Goal: Contribute content

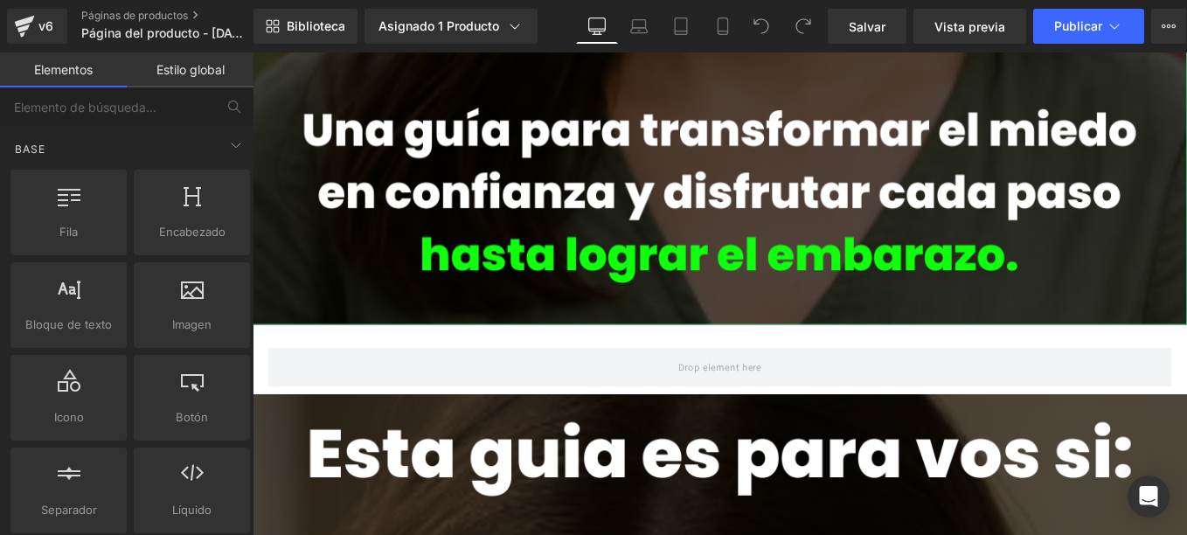
scroll to position [961, 0]
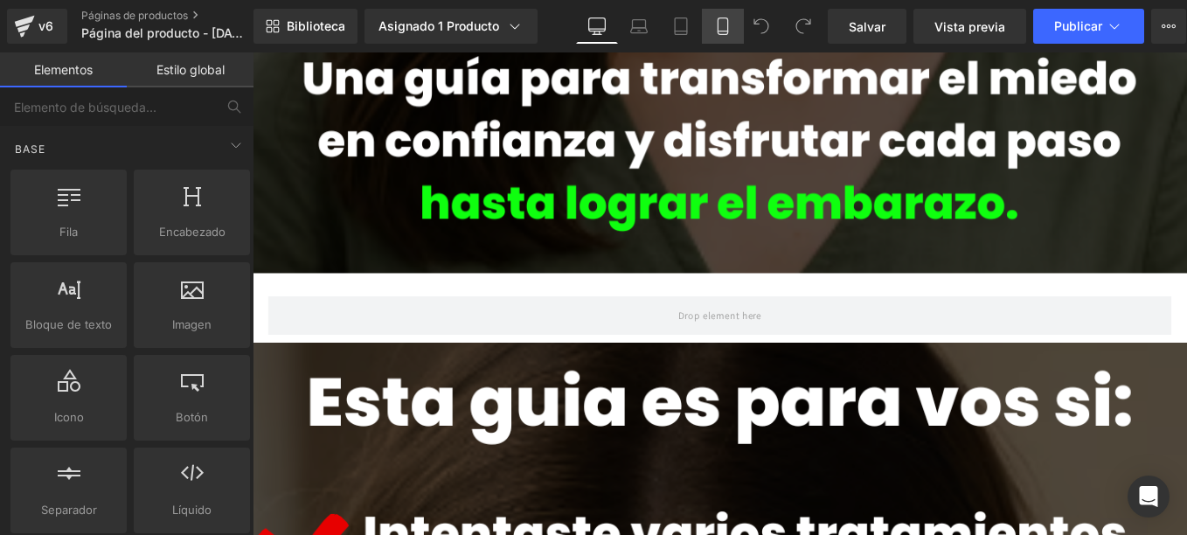
click at [719, 36] on link "Mobile" at bounding box center [723, 26] width 42 height 35
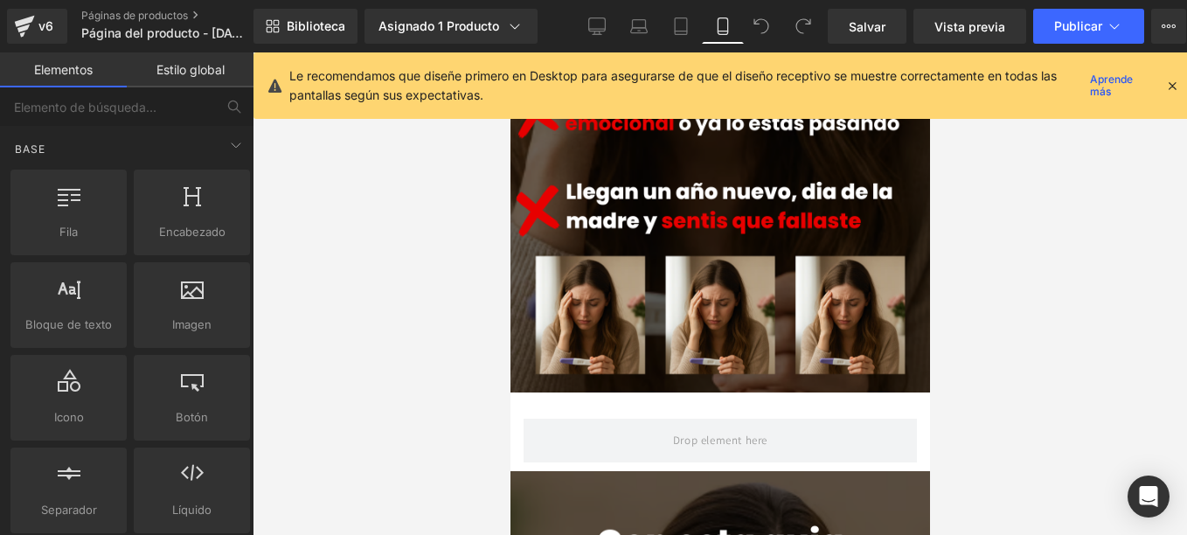
scroll to position [537, 0]
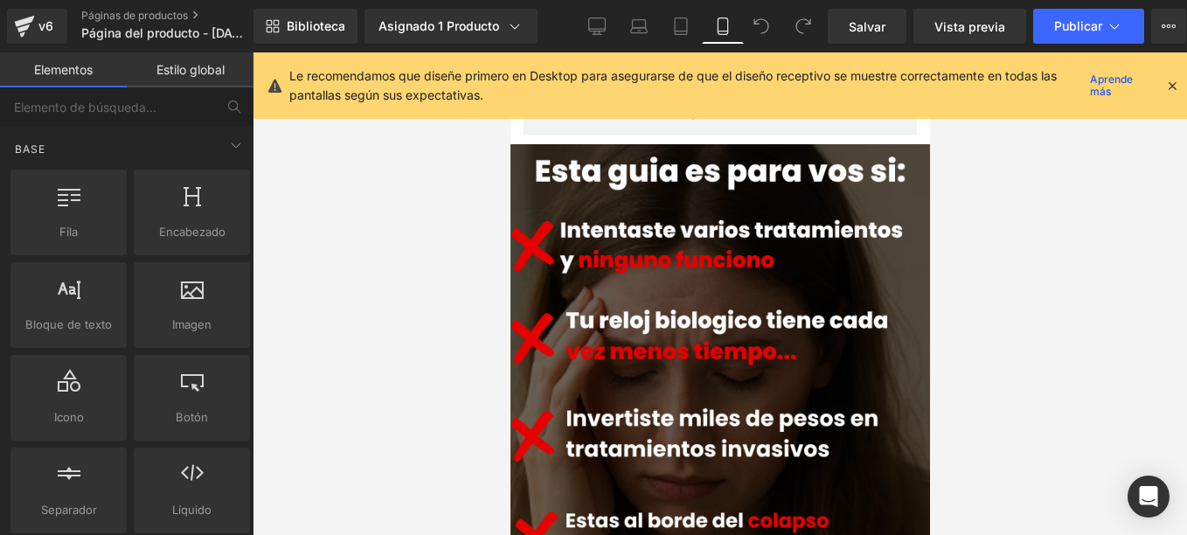
click at [1167, 84] on icon at bounding box center [1172, 86] width 16 height 16
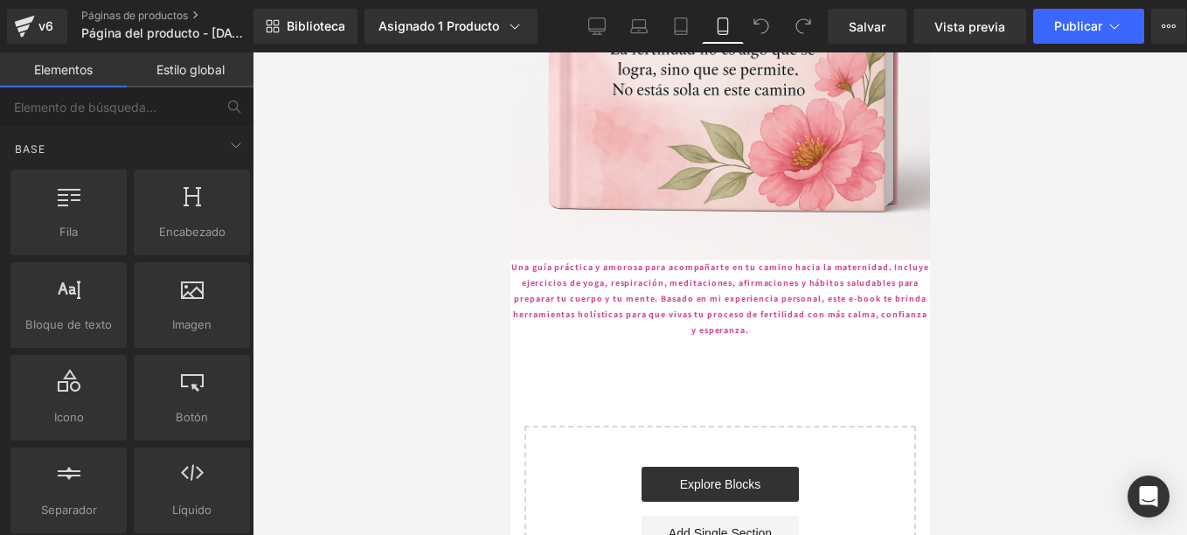
scroll to position [2547, 0]
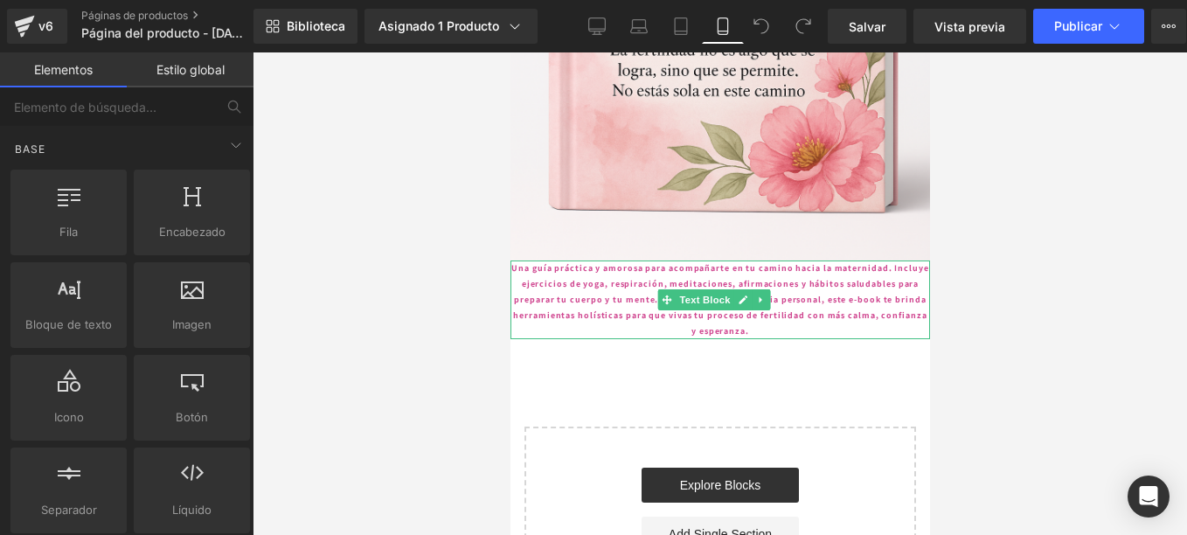
click at [517, 262] on strong "Una guía práctica y amorosa para acompañarte en tu camino hacia la maternidad. …" at bounding box center [718, 299] width 417 height 74
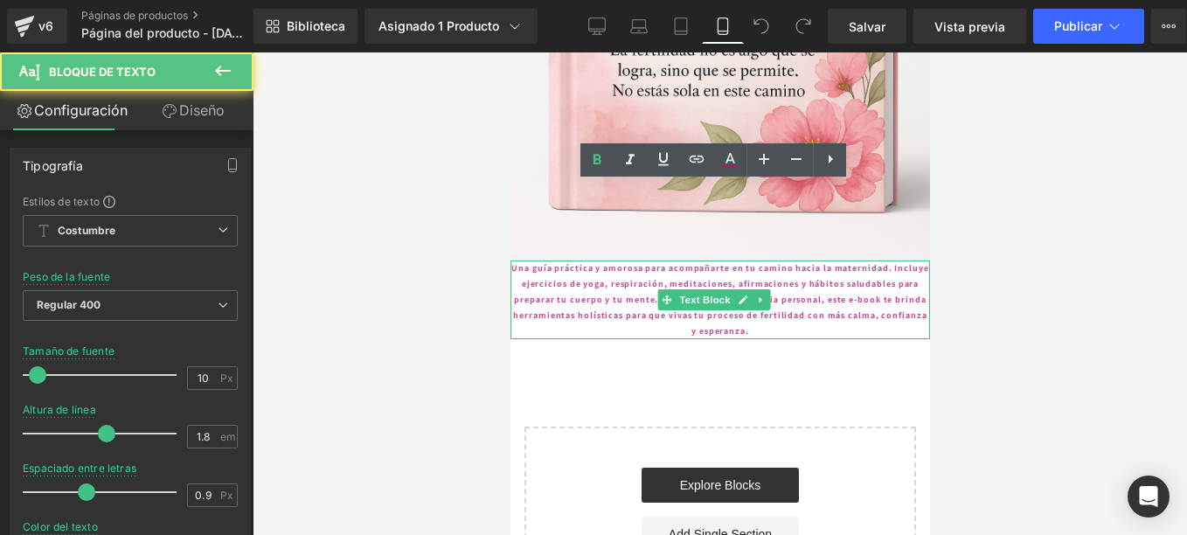
click at [515, 262] on strong "Una guía práctica y amorosa para acompañarte en tu camino hacia la maternidad. …" at bounding box center [718, 299] width 417 height 74
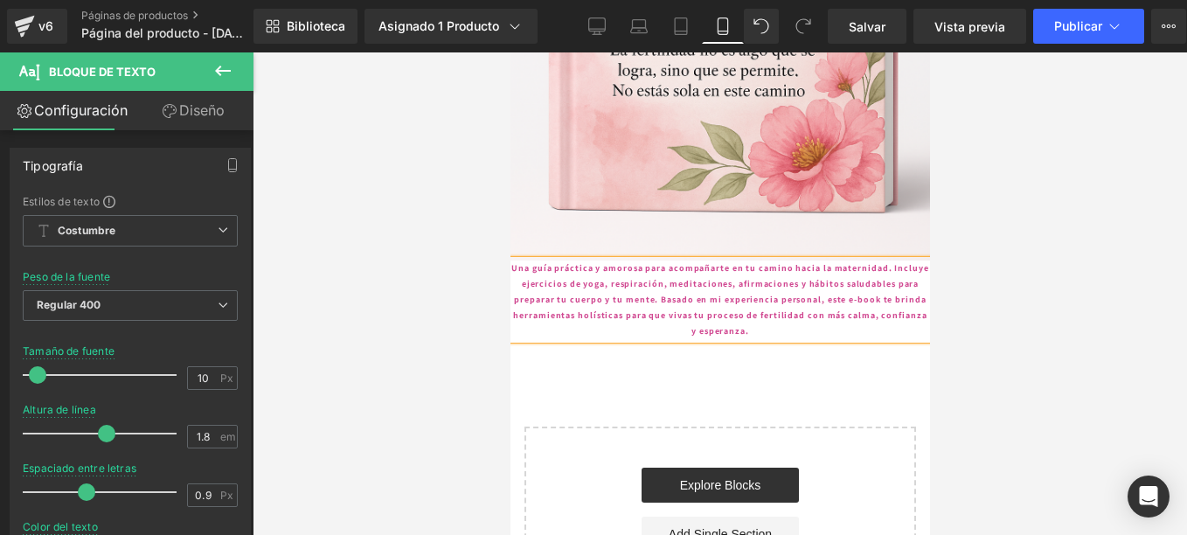
click at [512, 262] on strong "Una guía práctica y amorosa para acompañarte en tu camino hacia la maternidad. …" at bounding box center [718, 299] width 417 height 74
click at [524, 262] on strong "Una guía práctica y amorosa para acompañarte en tu camino hacia la maternidad. …" at bounding box center [720, 299] width 392 height 74
click at [802, 262] on strong "Una guía práctica y amorosa para acompañarte en tu camino hacia la maternidad. …" at bounding box center [720, 299] width 392 height 74
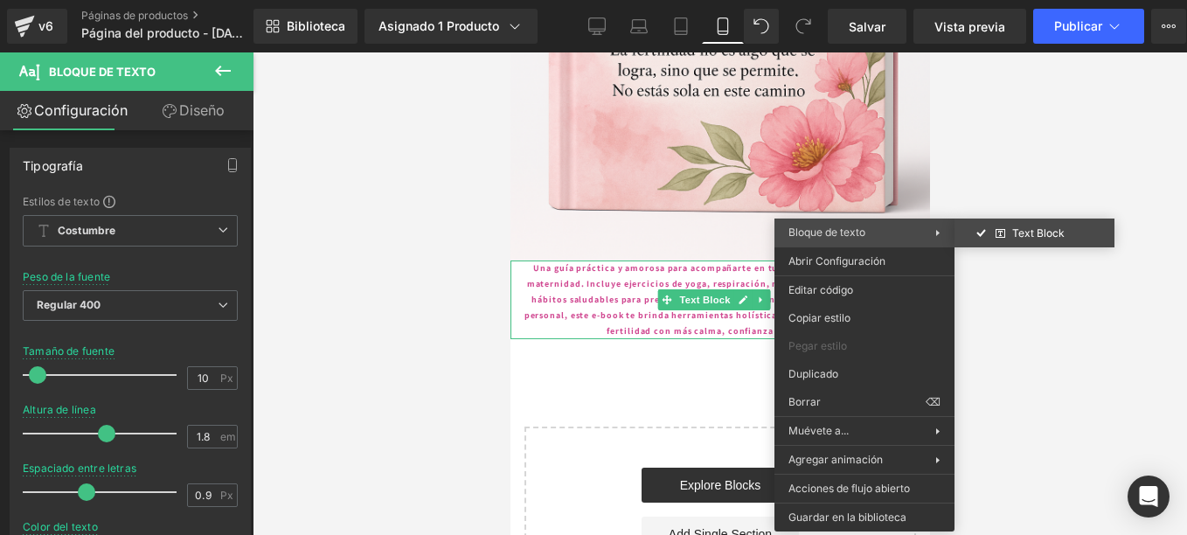
click at [991, 221] on div "You are previewing how the will restyle your page. You can not edit Elements in…" at bounding box center [593, 282] width 1187 height 565
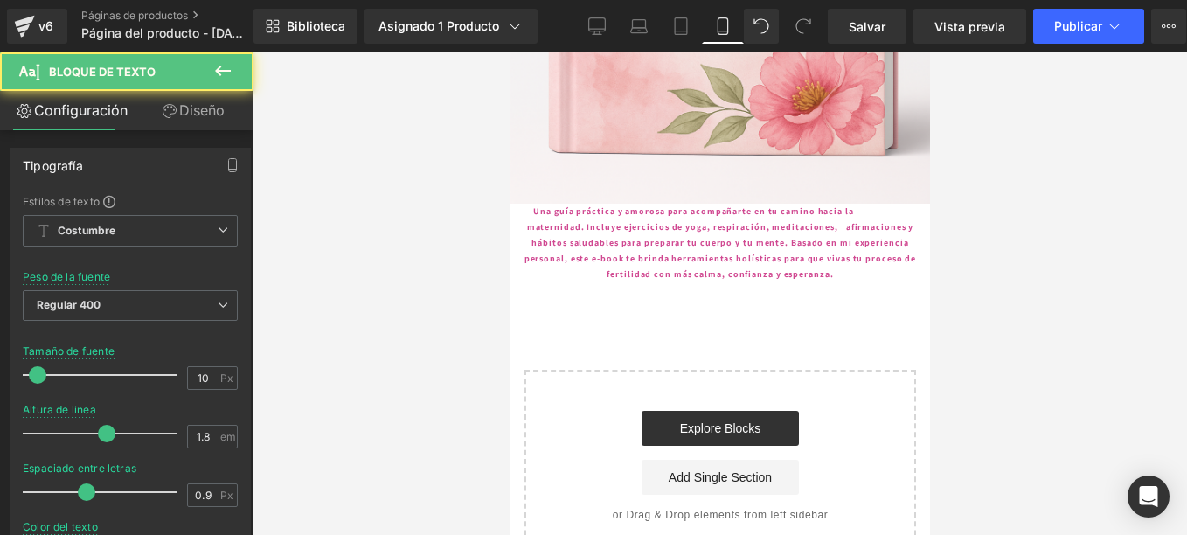
scroll to position [2608, 0]
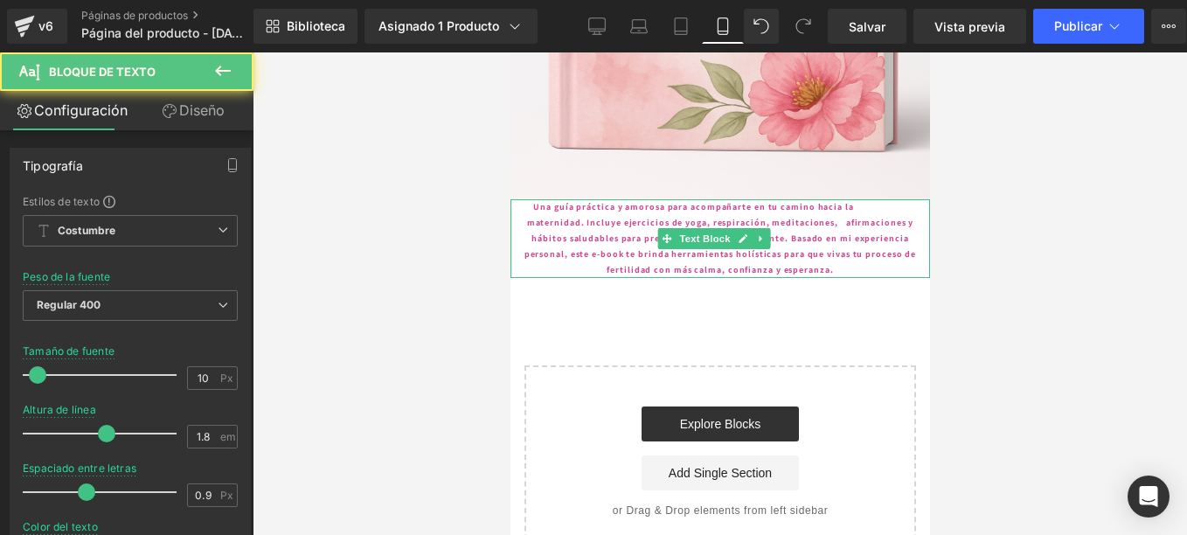
drag, startPoint x: 721, startPoint y: 155, endPoint x: 642, endPoint y: 169, distance: 79.9
click at [720, 228] on span "Text Block" at bounding box center [704, 238] width 58 height 21
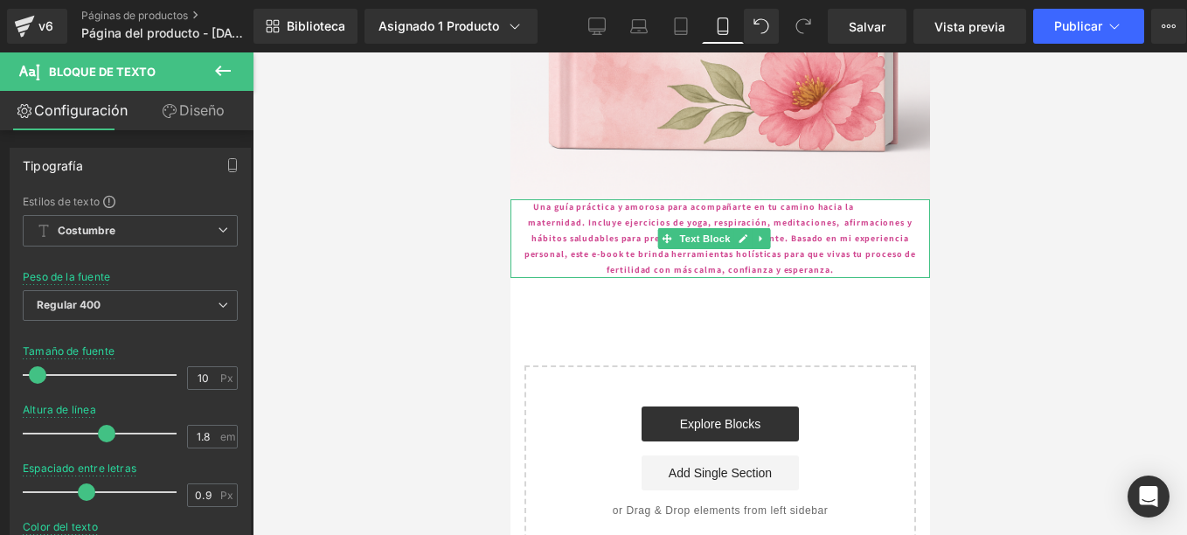
drag, startPoint x: 619, startPoint y: 161, endPoint x: 553, endPoint y: 162, distance: 65.6
click at [619, 201] on strong "Una guía práctica y amorosa para acompañarte en tu camino hacia la maternidad. …" at bounding box center [720, 238] width 392 height 74
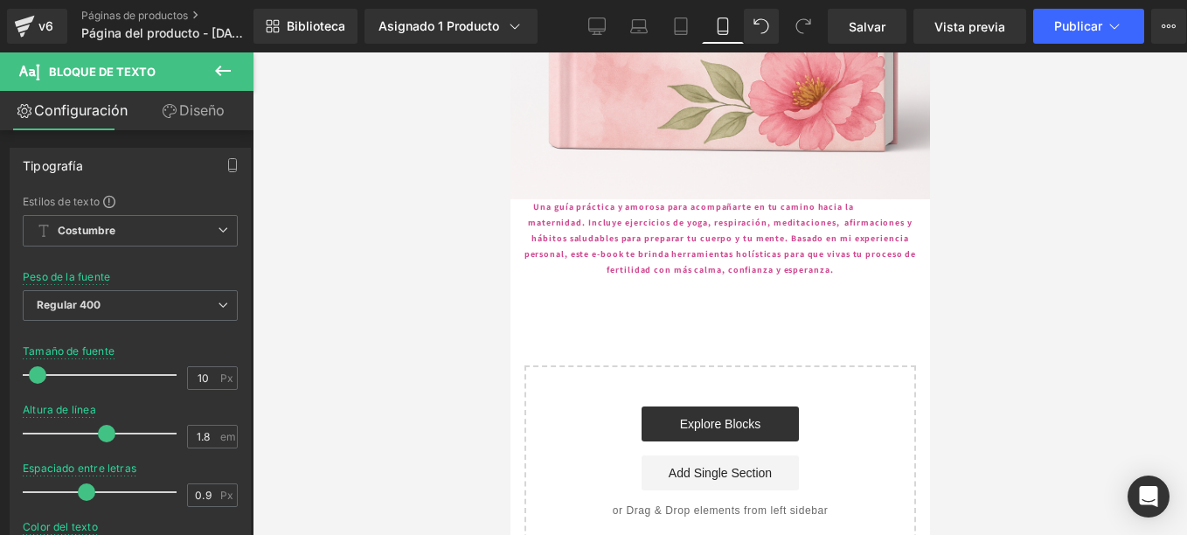
click at [227, 72] on icon at bounding box center [223, 71] width 16 height 10
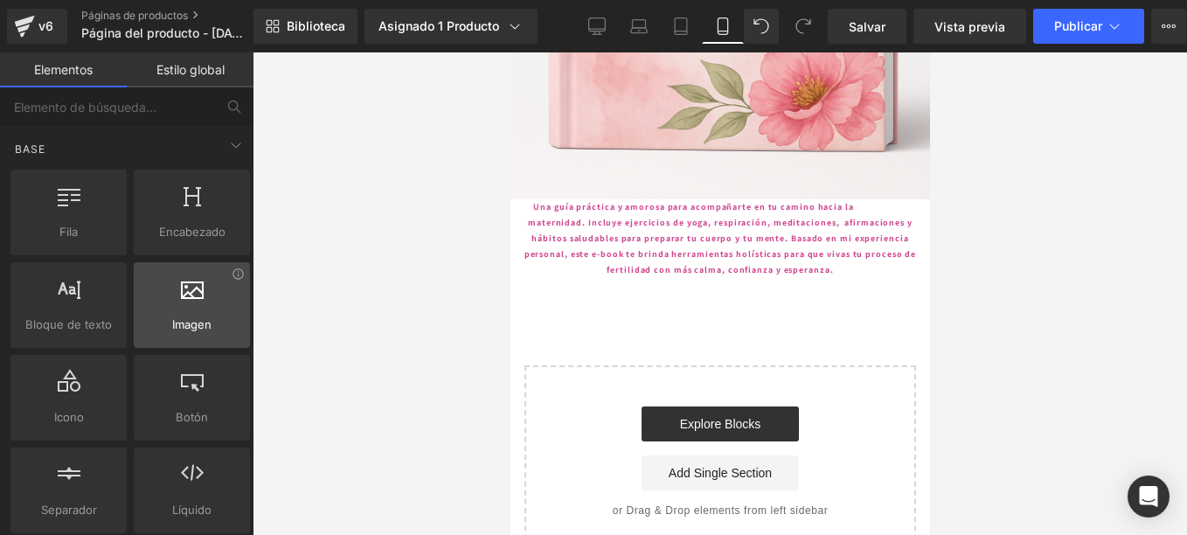
click at [182, 310] on div at bounding box center [192, 295] width 106 height 39
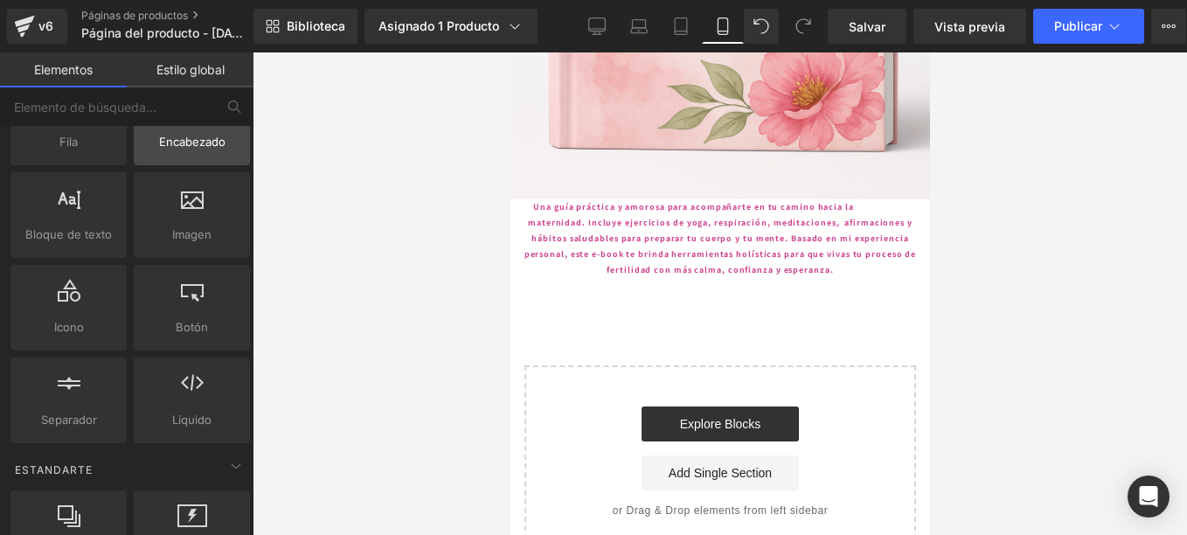
scroll to position [0, 0]
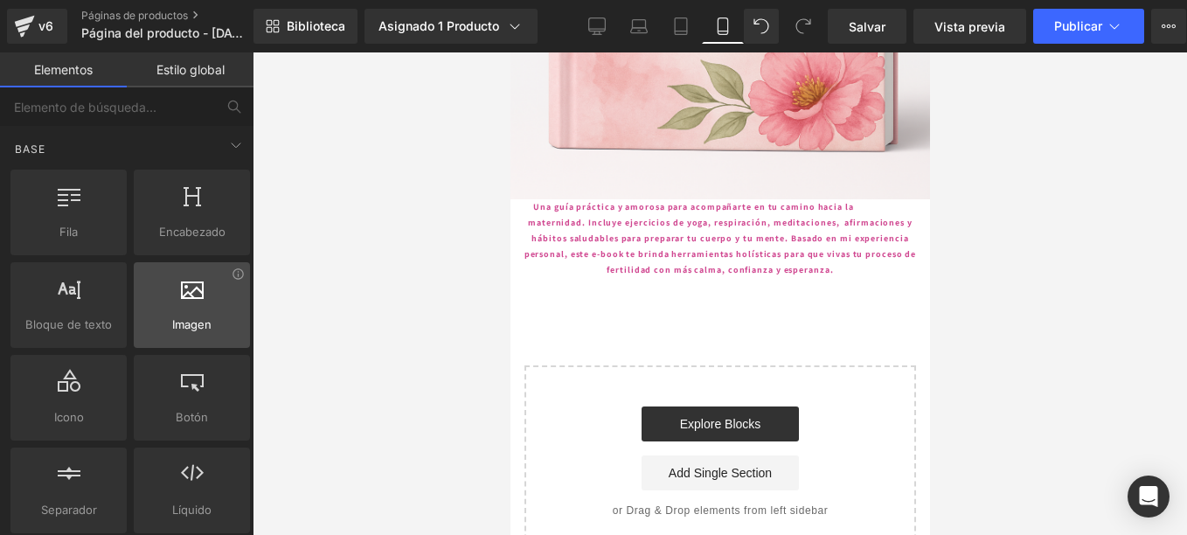
click at [188, 281] on icon at bounding box center [192, 287] width 23 height 23
click at [203, 298] on div at bounding box center [192, 295] width 106 height 39
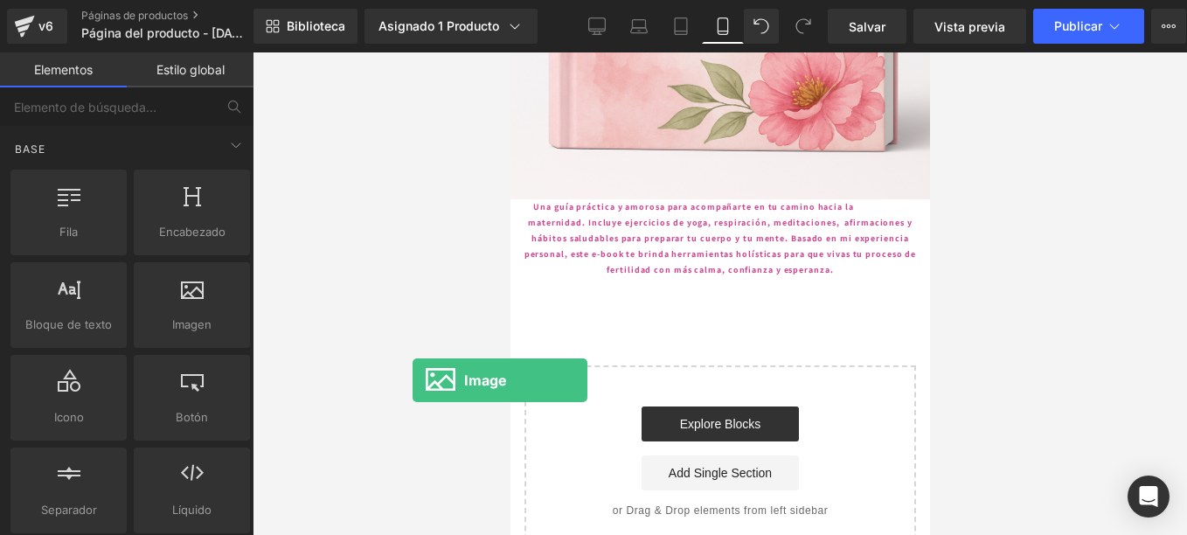
drag, startPoint x: 688, startPoint y: 370, endPoint x: 848, endPoint y: 465, distance: 186.2
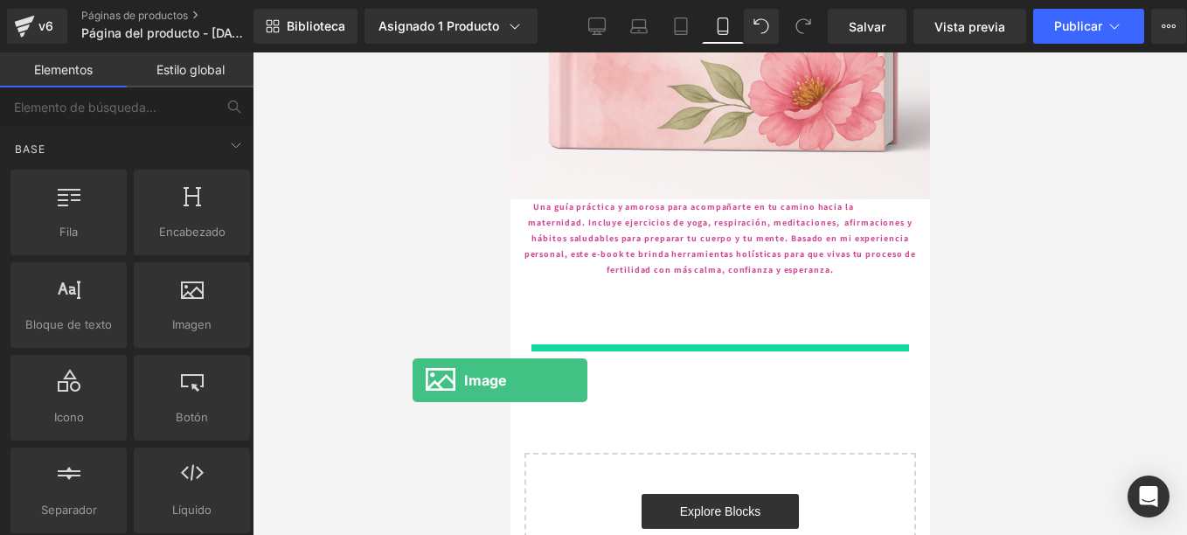
scroll to position [2696, 0]
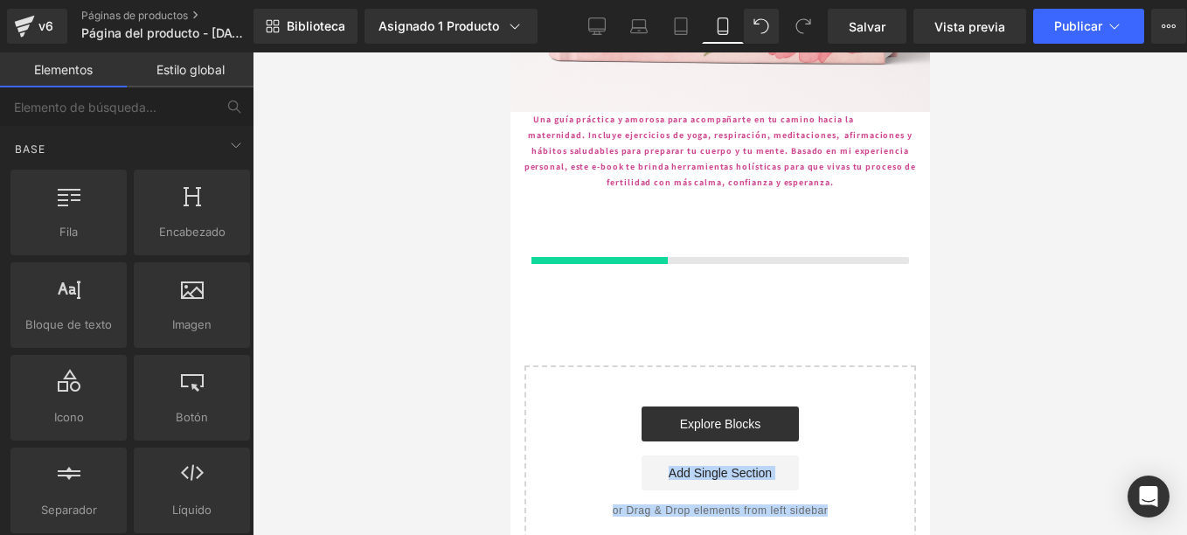
drag, startPoint x: 848, startPoint y: 465, endPoint x: 753, endPoint y: 310, distance: 181.2
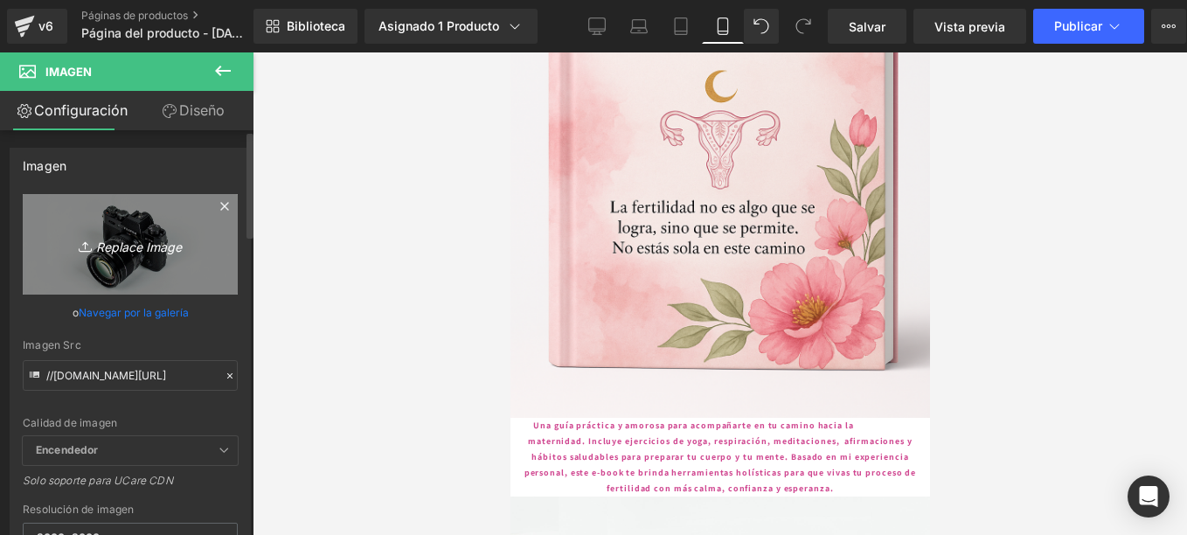
scroll to position [2259, 0]
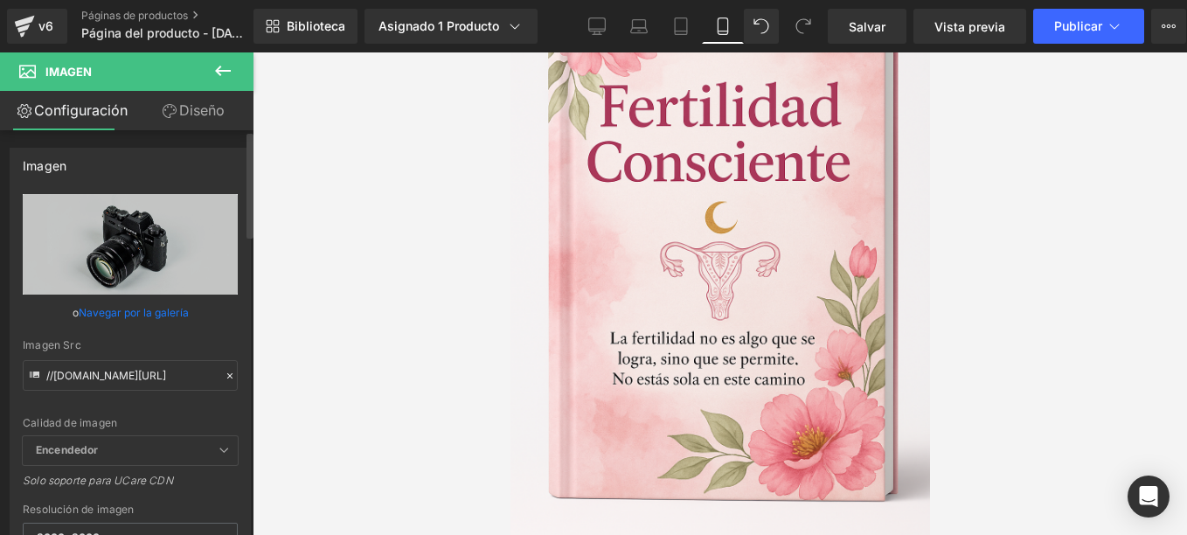
click at [163, 309] on link "Navegar por la galería" at bounding box center [134, 312] width 110 height 31
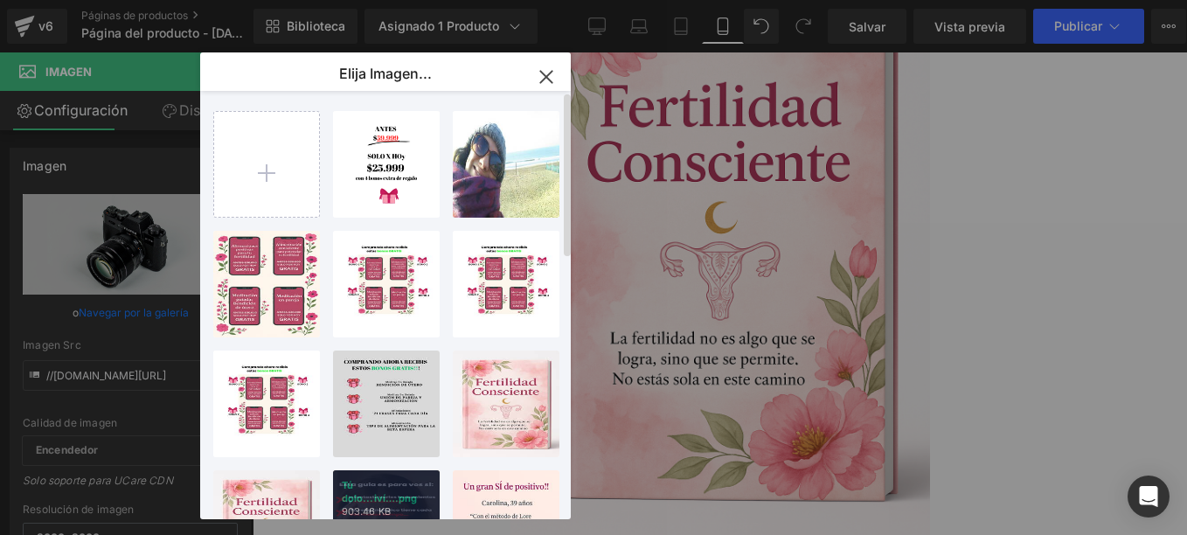
click at [403, 489] on p "Tú dolo...iví….png" at bounding box center [386, 492] width 89 height 26
type input "[URL][DOMAIN_NAME]"
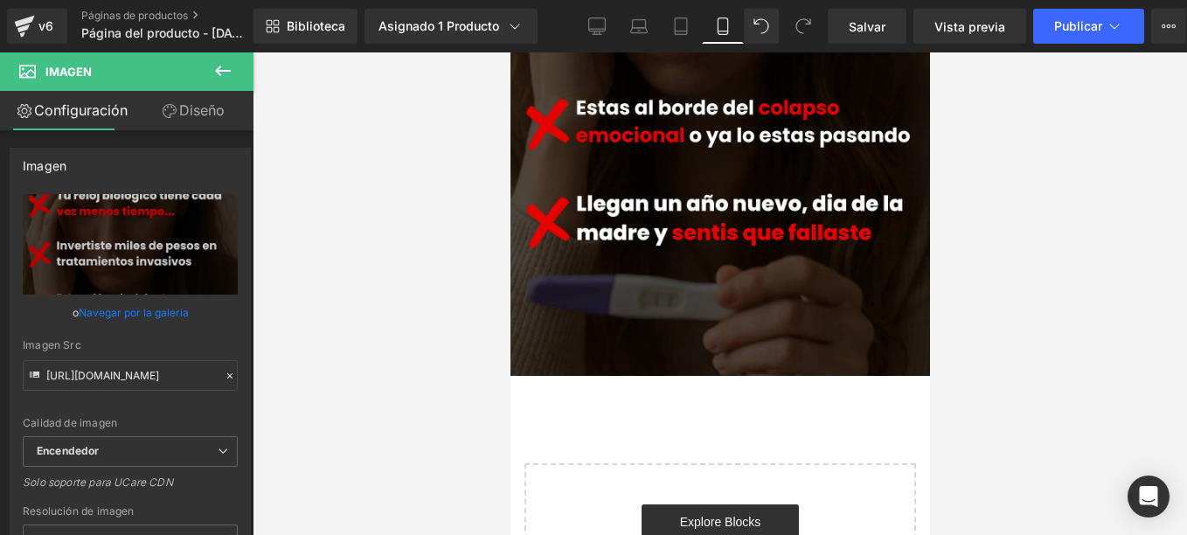
scroll to position [3395, 0]
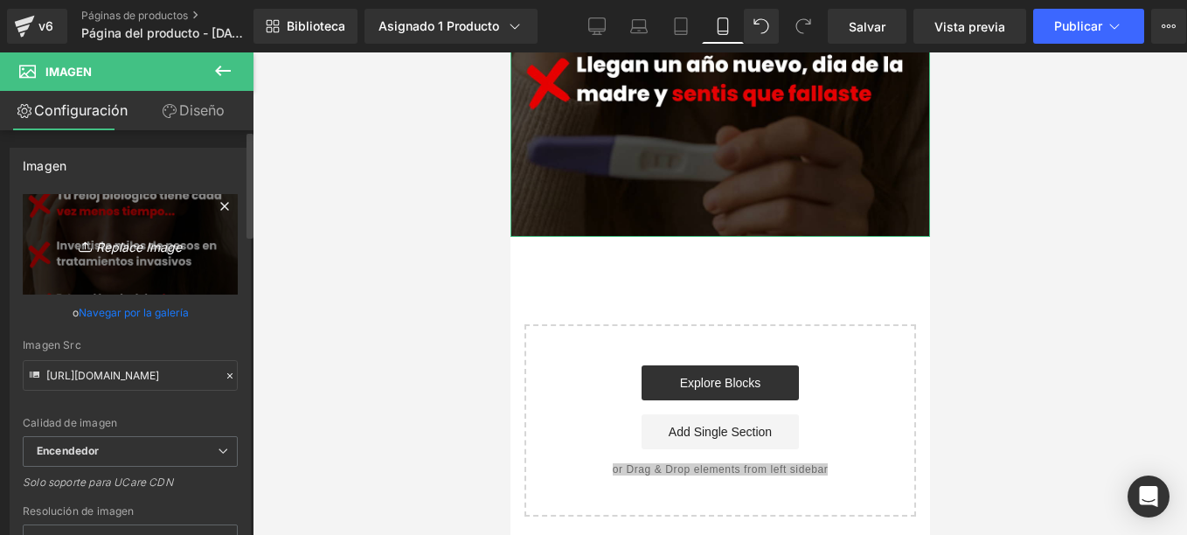
click at [137, 246] on font "Replace Image" at bounding box center [139, 246] width 86 height 15
type input "C:\fakepath\ChatGPT Image [DATE], 09_40_08 a.m..png"
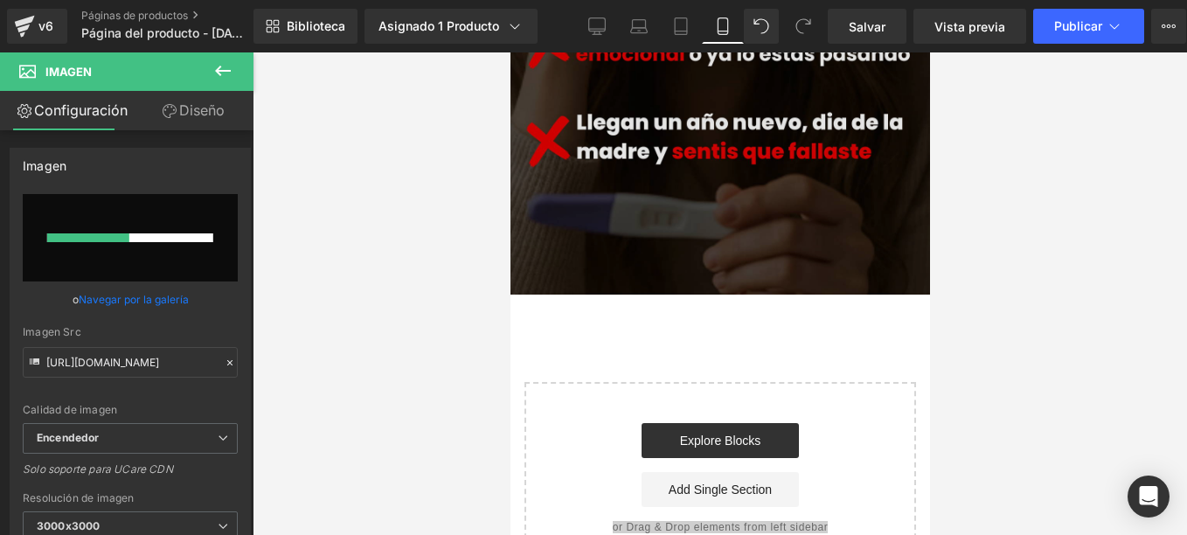
scroll to position [3307, 0]
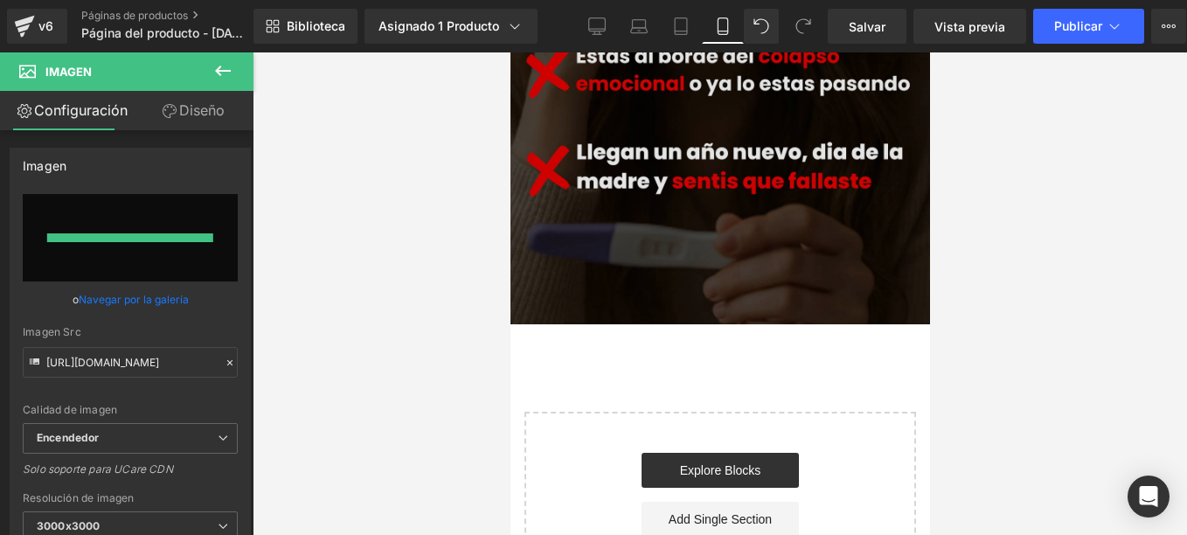
type input "[URL][DOMAIN_NAME][DATE]"
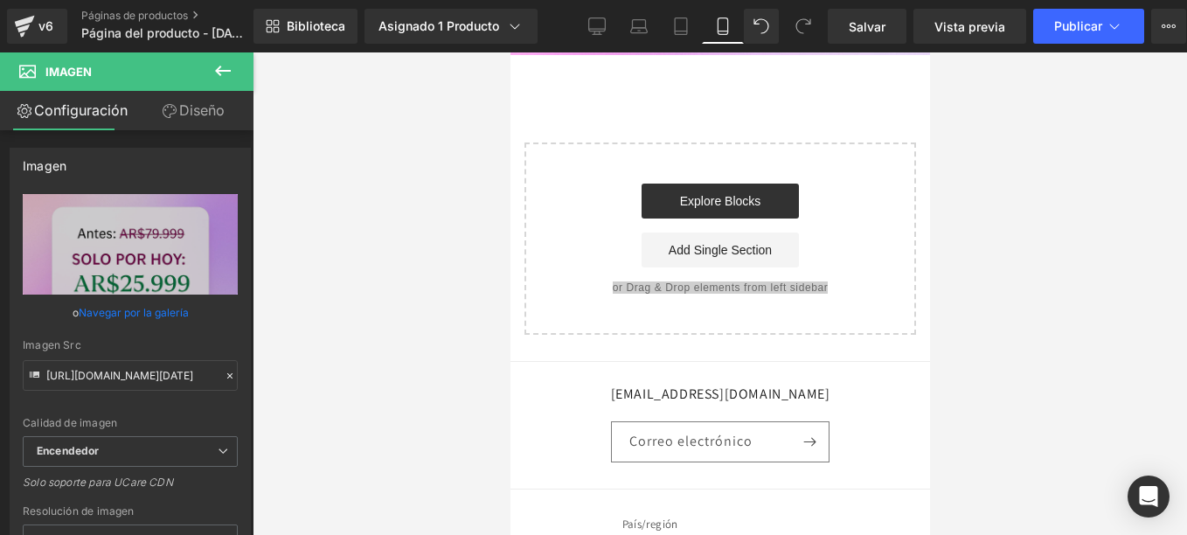
scroll to position [3220, 0]
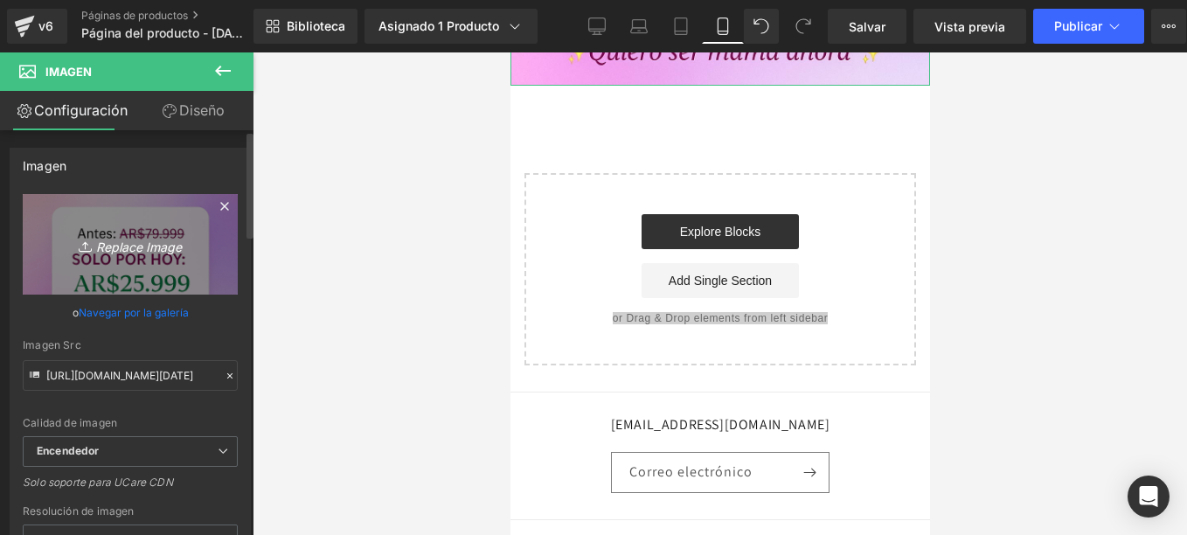
click at [160, 234] on icon "Replace Image" at bounding box center [130, 244] width 140 height 22
type input "C:\fakepath\ChatGPT Image [DATE], 09_40_08 a.m..png"
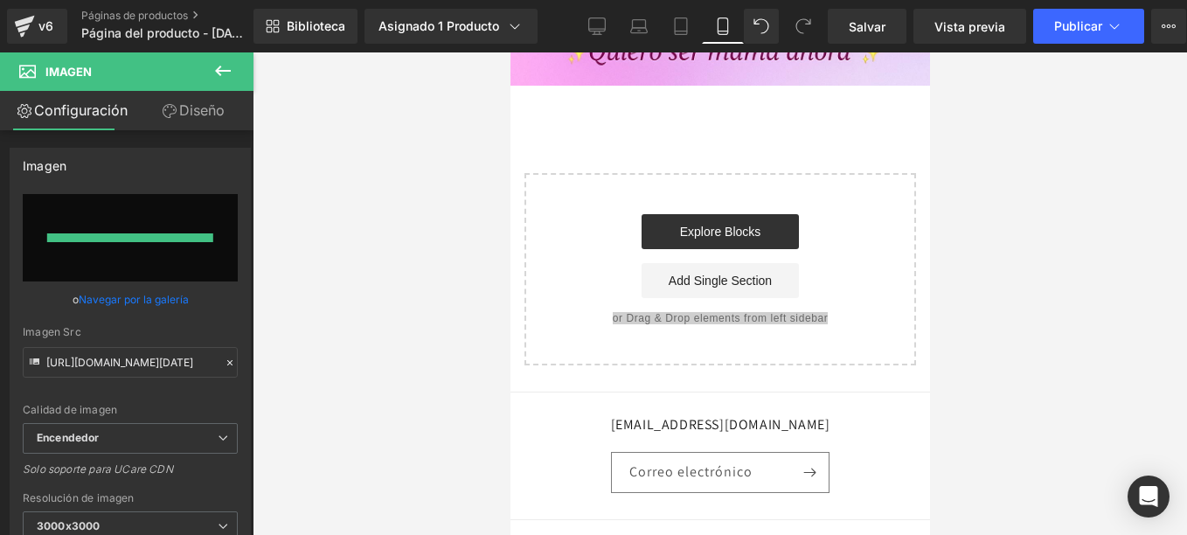
type input "[URL][DOMAIN_NAME][DATE]"
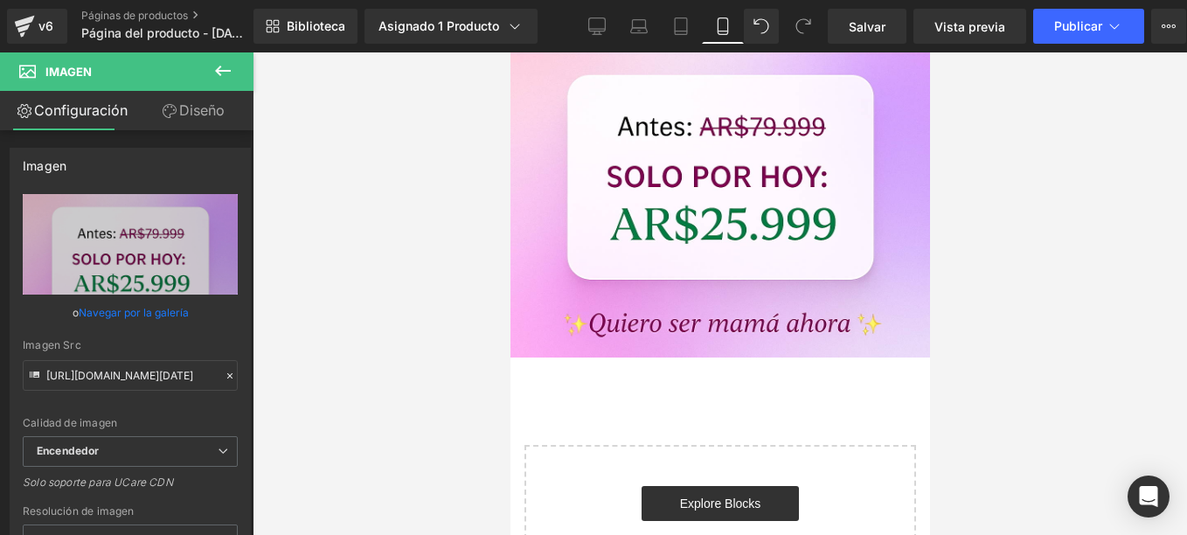
scroll to position [3045, 0]
